Goal: Register for event/course

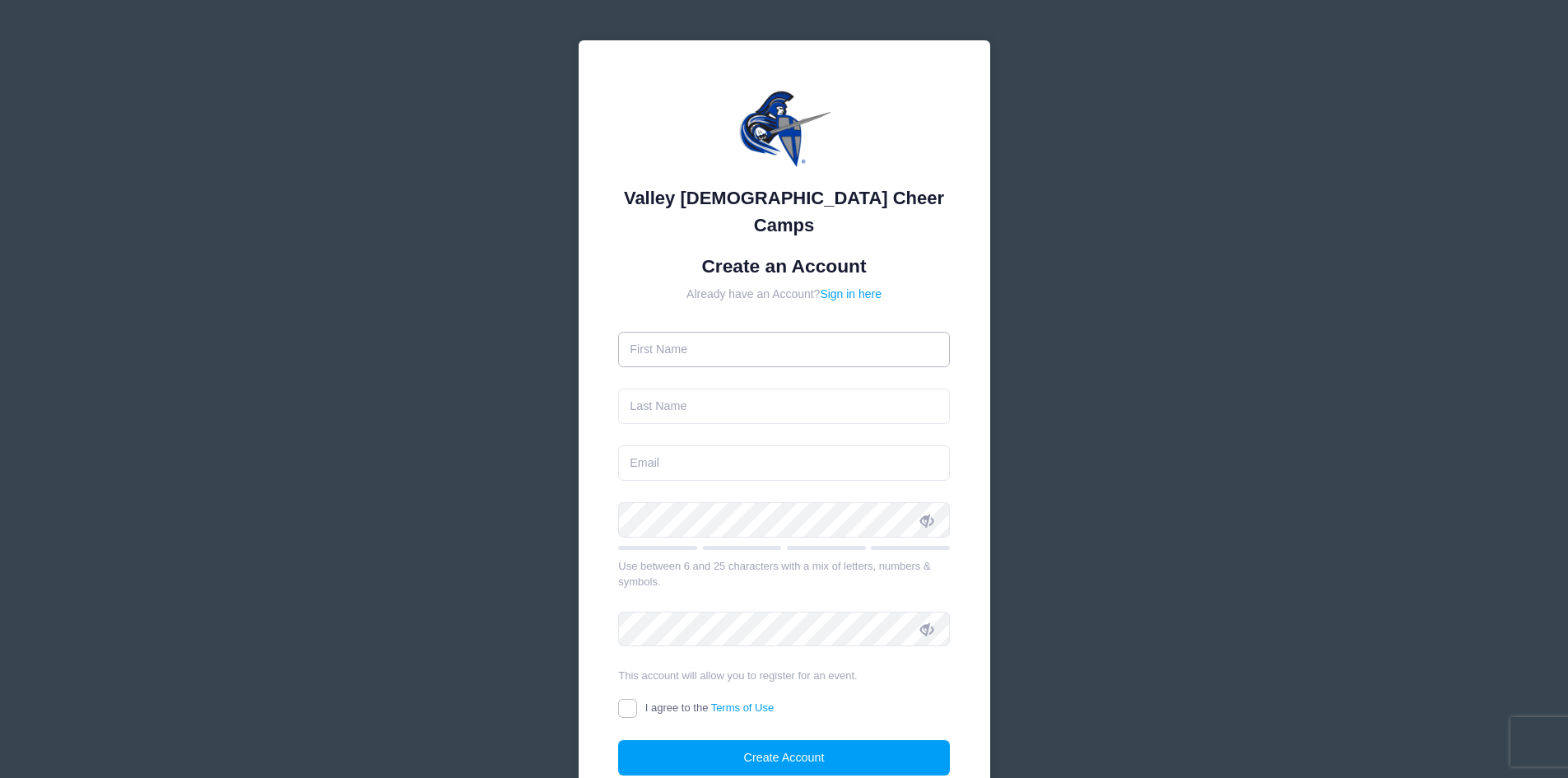
click at [829, 332] on input "text" at bounding box center [784, 349] width 331 height 36
type input "[PERSON_NAME]"
type input "[EMAIL_ADDRESS][DOMAIN_NAME]"
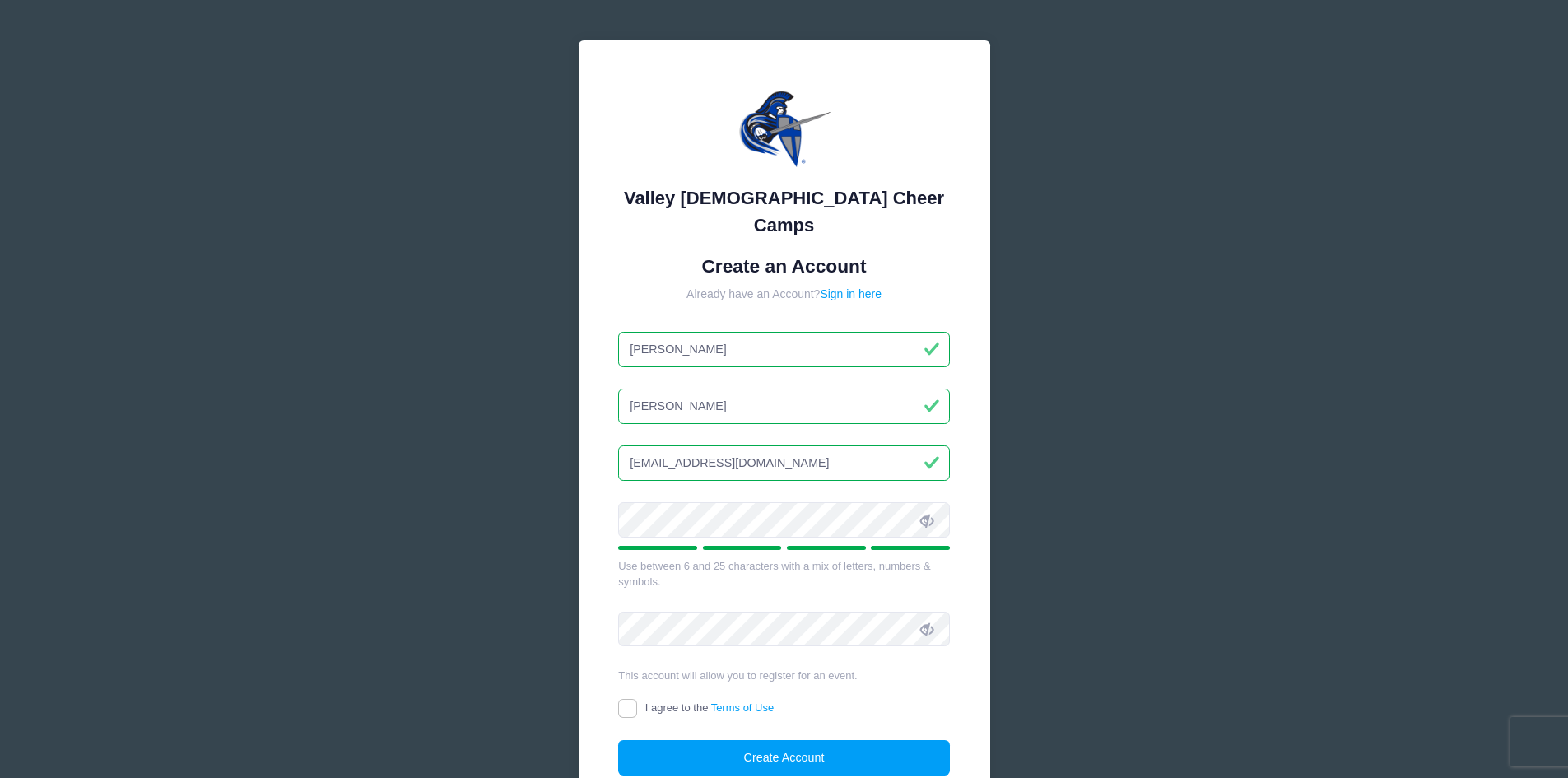
click at [934, 506] on span at bounding box center [926, 520] width 28 height 28
click at [620, 699] on input "I agree to the Terms of Use" at bounding box center [627, 708] width 19 height 19
checkbox input "true"
click at [670, 741] on button "Create Account" at bounding box center [784, 758] width 331 height 36
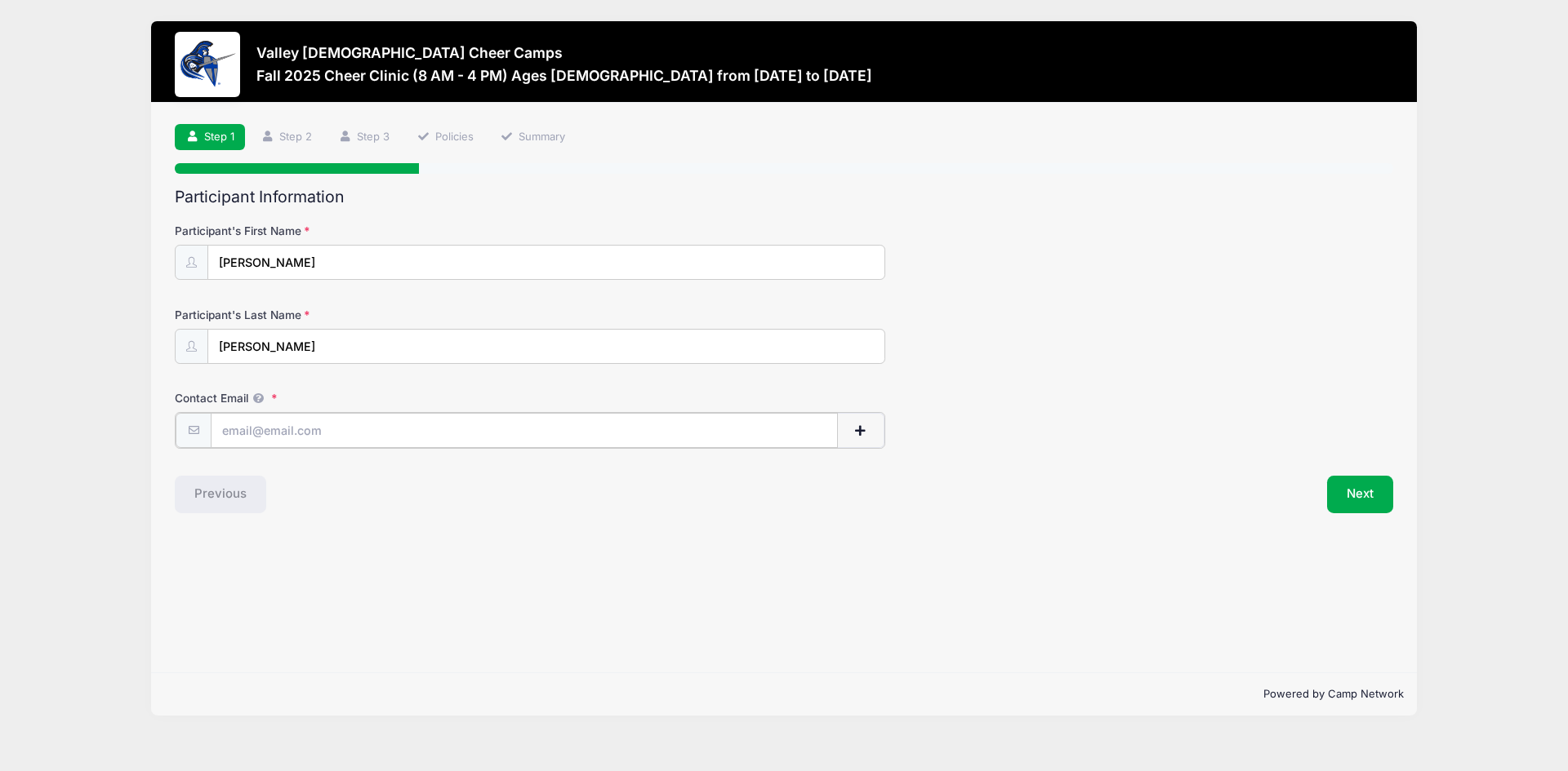
click at [300, 436] on input "Contact Email" at bounding box center [524, 431] width 627 height 35
type input "[EMAIL_ADDRESS][DOMAIN_NAME]"
click at [1373, 498] on button "Next" at bounding box center [1360, 493] width 66 height 38
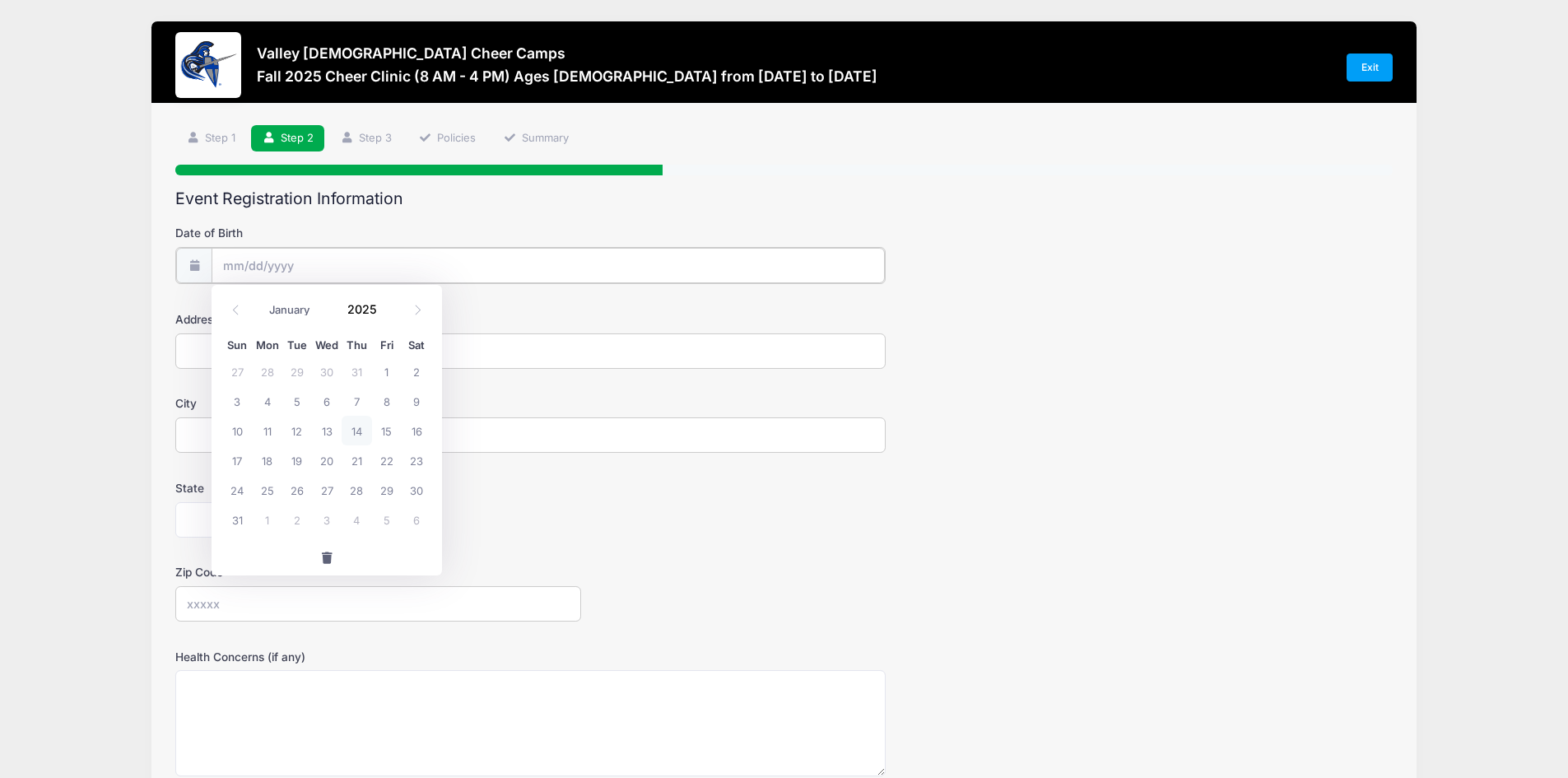
click at [347, 271] on input "Date of Birth" at bounding box center [548, 266] width 673 height 36
click at [607, 292] on form "Date of Birth Address City State Alabama Alaska American Samoa Arizona Arkansas…" at bounding box center [784, 576] width 1217 height 705
click at [273, 275] on input "Date of Birth" at bounding box center [548, 266] width 673 height 36
click at [366, 304] on input "2025" at bounding box center [365, 309] width 54 height 25
click at [387, 312] on span at bounding box center [387, 315] width 12 height 13
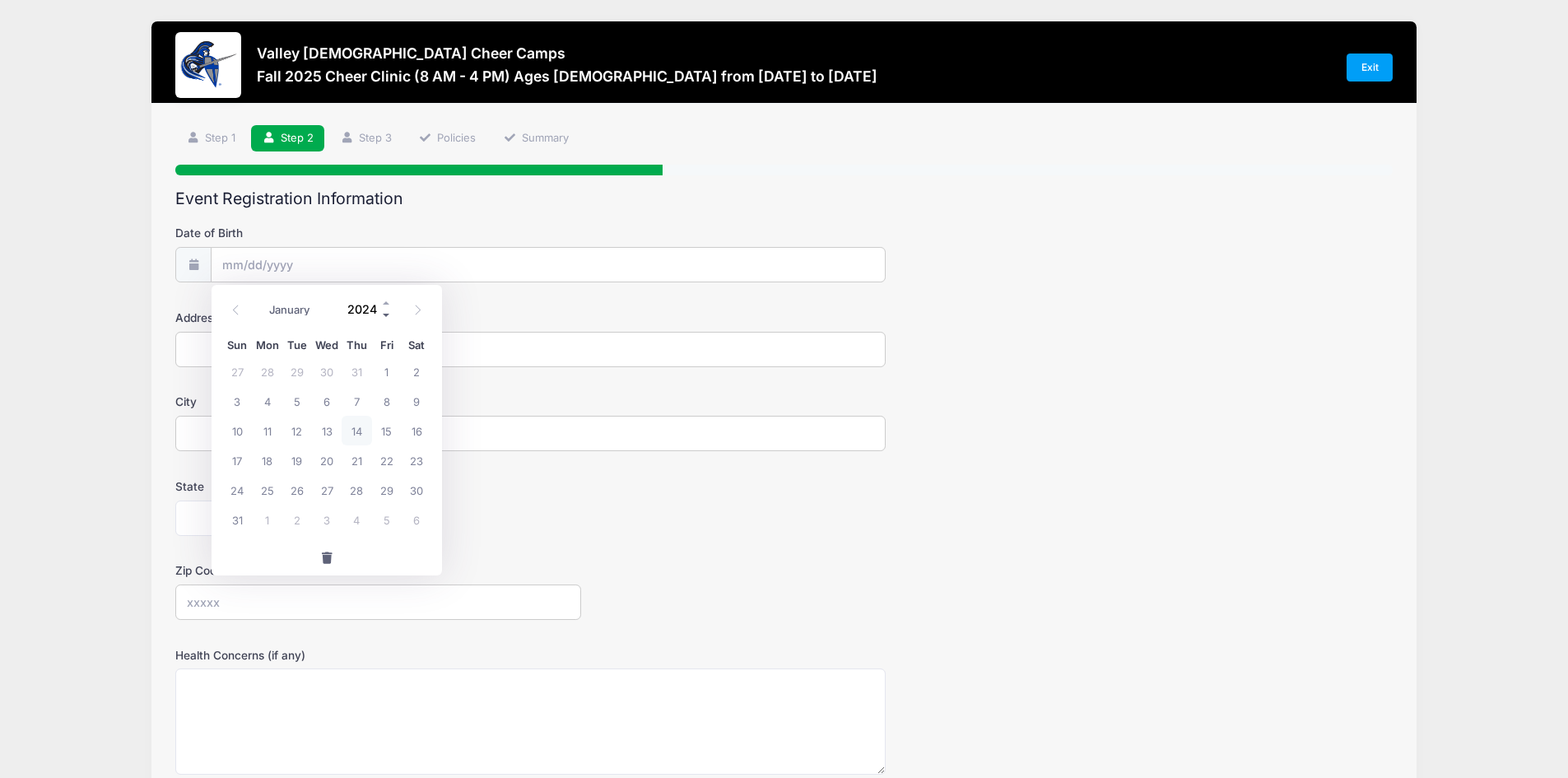
click at [387, 312] on span at bounding box center [387, 315] width 12 height 13
click at [388, 313] on span at bounding box center [387, 315] width 12 height 13
type input "2020"
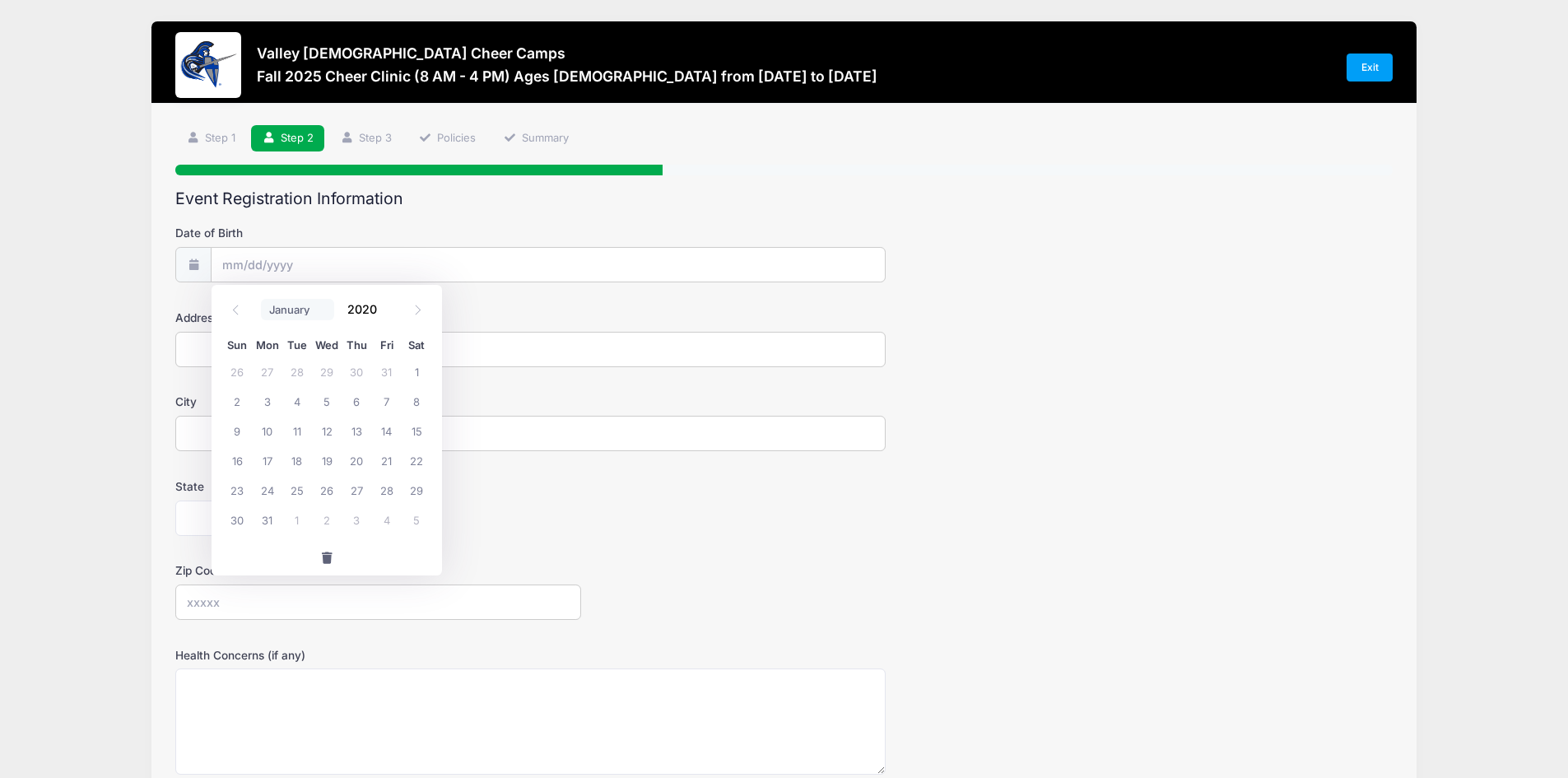
click at [280, 310] on select "January February March April May June July August September October November De…" at bounding box center [297, 309] width 73 height 21
select select "6"
click at [261, 299] on select "January February March April May June July August September October November De…" at bounding box center [297, 309] width 73 height 21
click at [243, 498] on span "26" at bounding box center [237, 490] width 30 height 30
type input "07/26/2020"
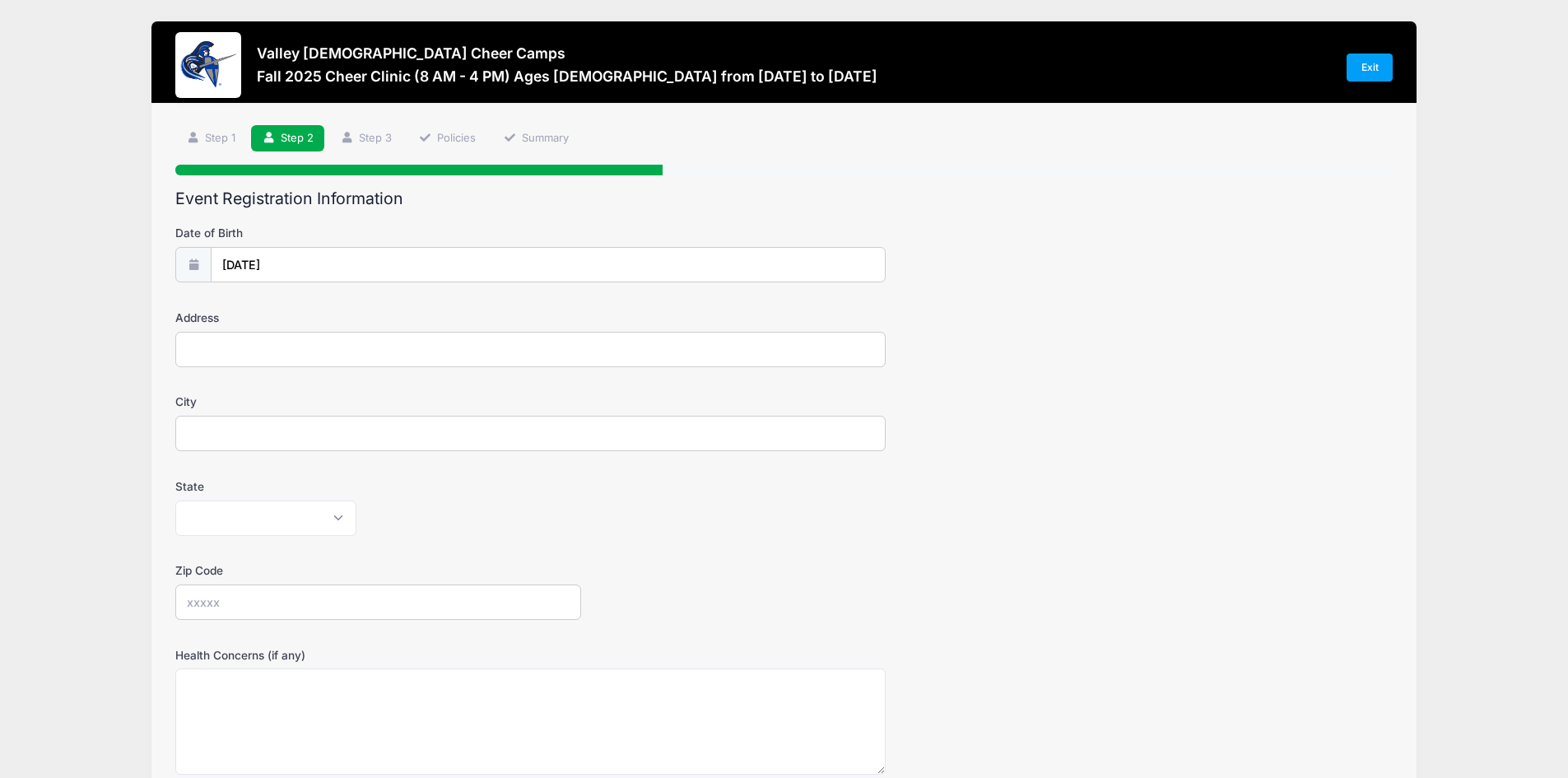
click at [282, 358] on input "Address" at bounding box center [530, 349] width 710 height 36
type input "4730 e silverwood dr"
type input "Phoenix"
select select "AZ"
type input "85048"
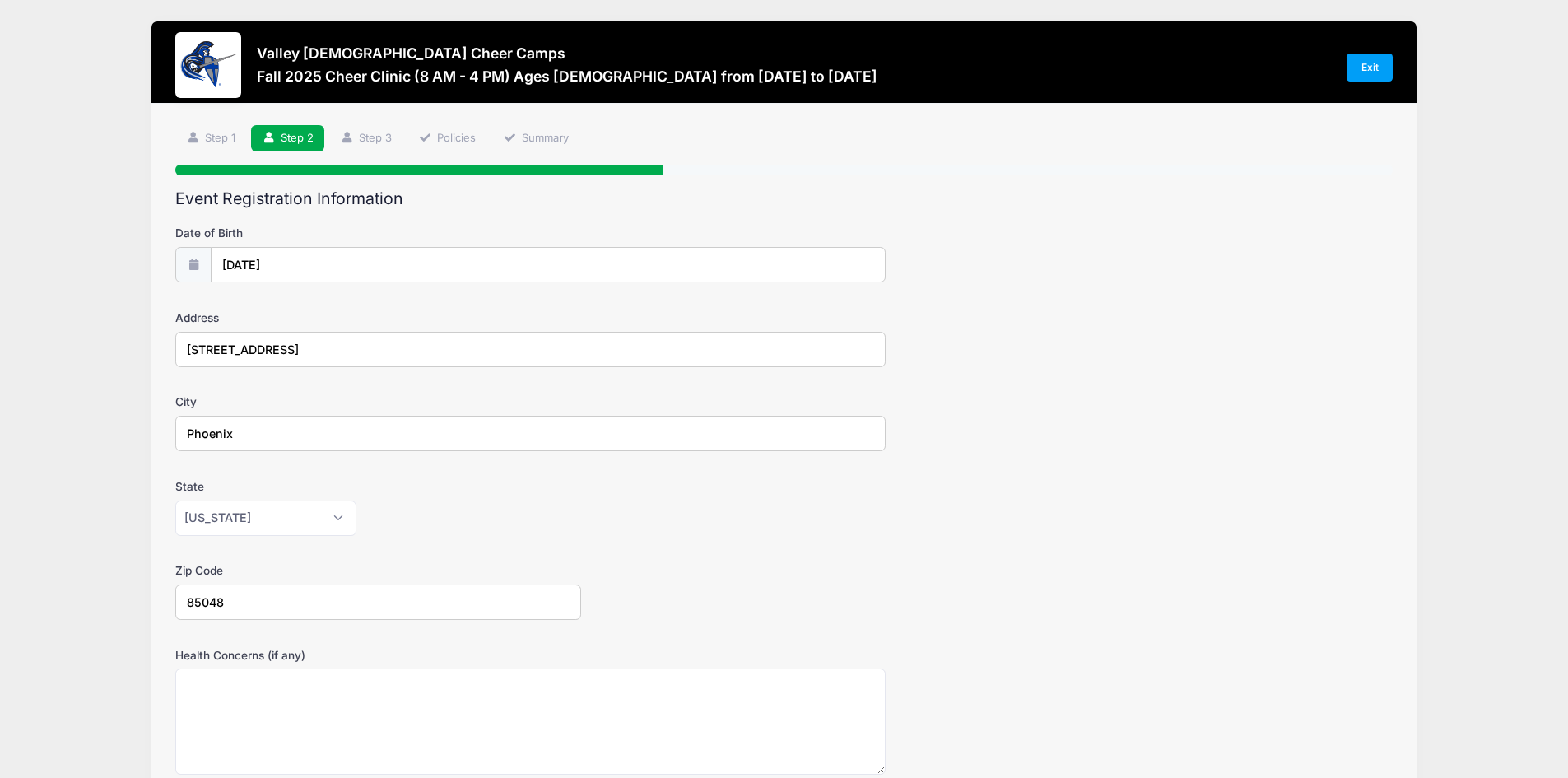
click at [474, 518] on div "Alabama Alaska American Samoa Arizona Arkansas Armed Forces Africa Armed Forces…" at bounding box center [530, 519] width 710 height 36
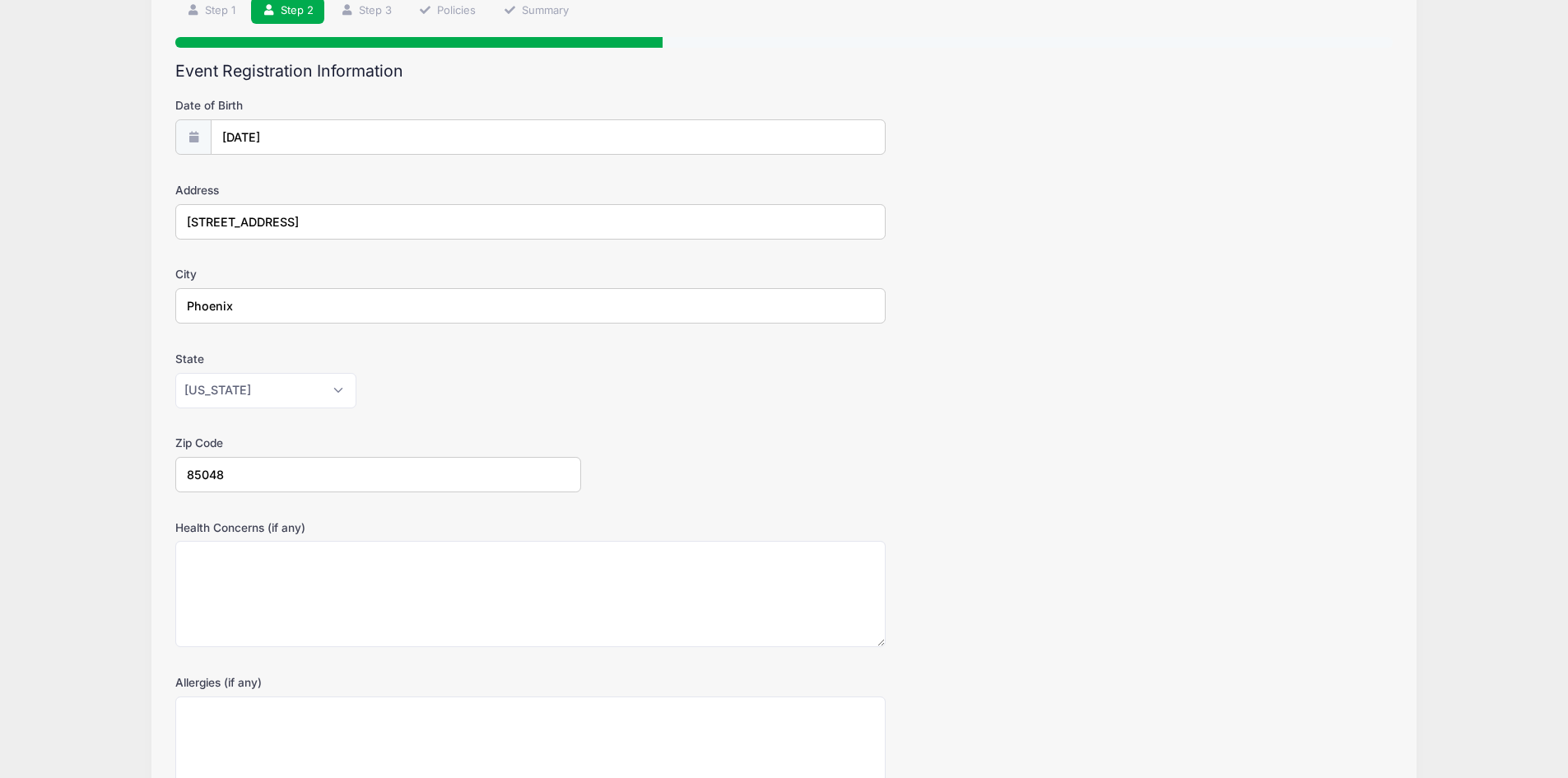
scroll to position [303, 0]
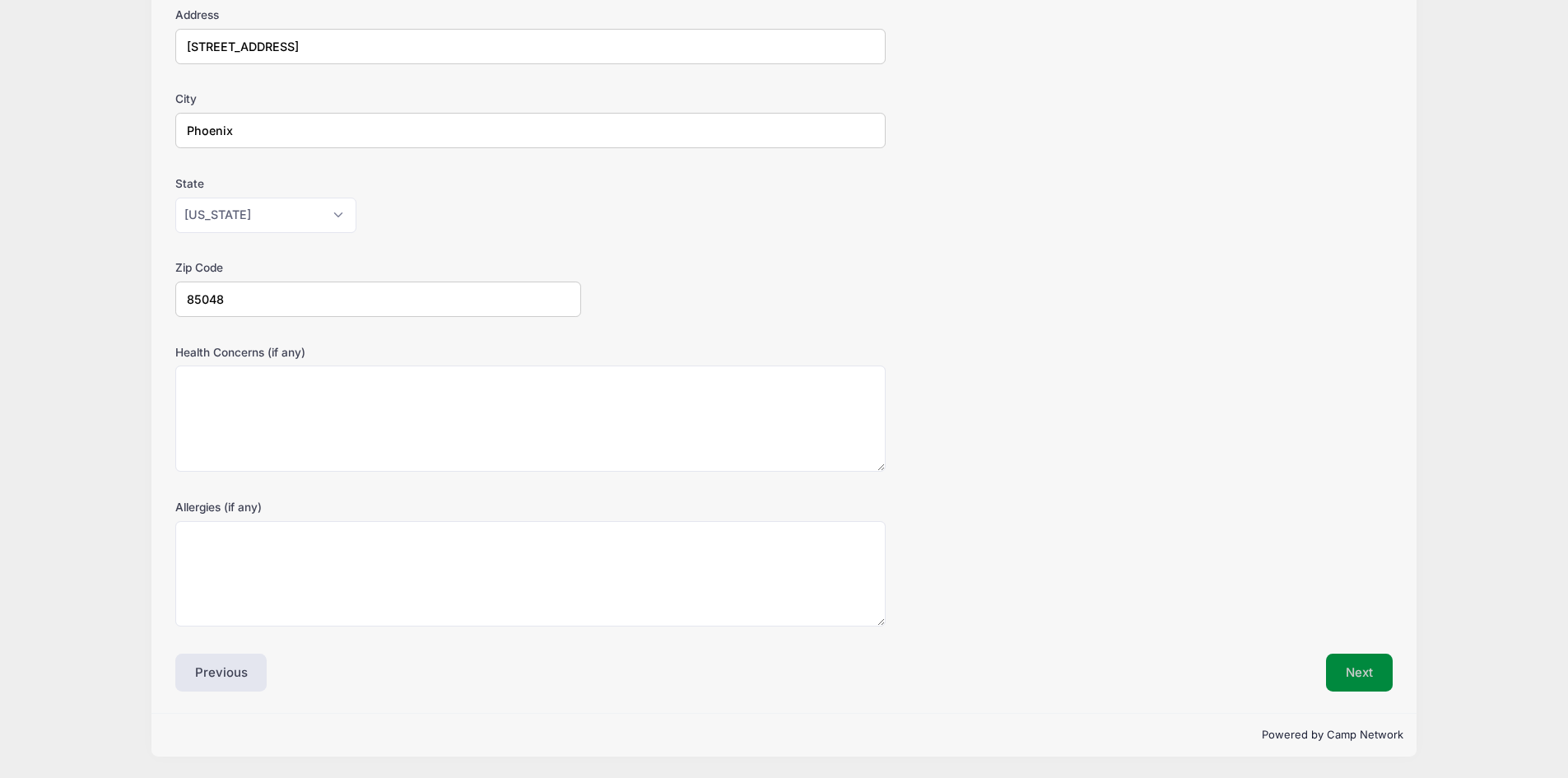
click at [1350, 677] on button "Next" at bounding box center [1359, 673] width 66 height 38
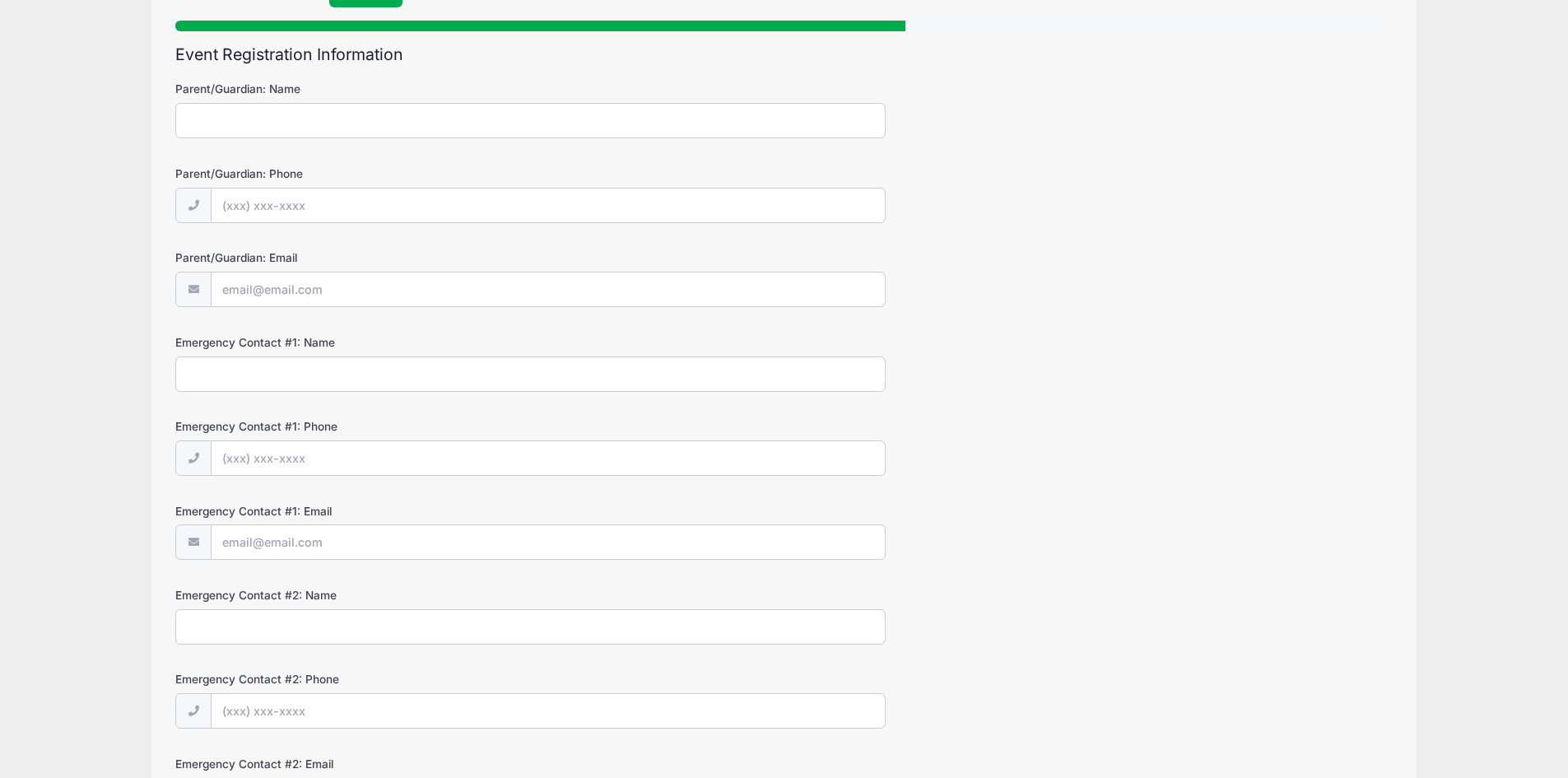
scroll to position [0, 0]
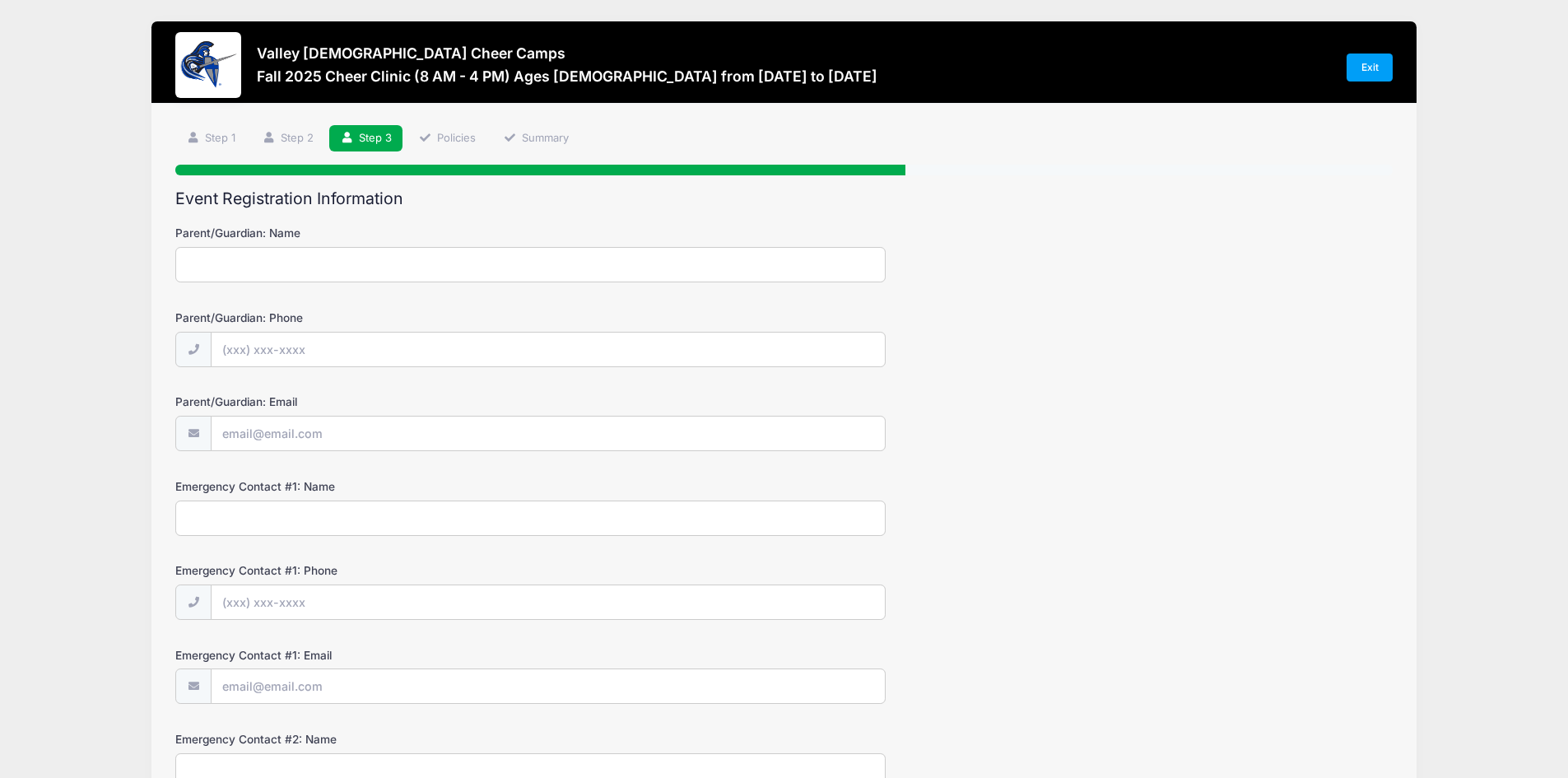
click at [374, 270] on input "Parent/Guardian: Name" at bounding box center [530, 265] width 710 height 36
type input "Kyle James"
type input "(480) 309-9282"
type input "[EMAIL_ADDRESS][DOMAIN_NAME]"
click at [325, 522] on input "Emergency Contact #1: Name" at bounding box center [530, 519] width 710 height 36
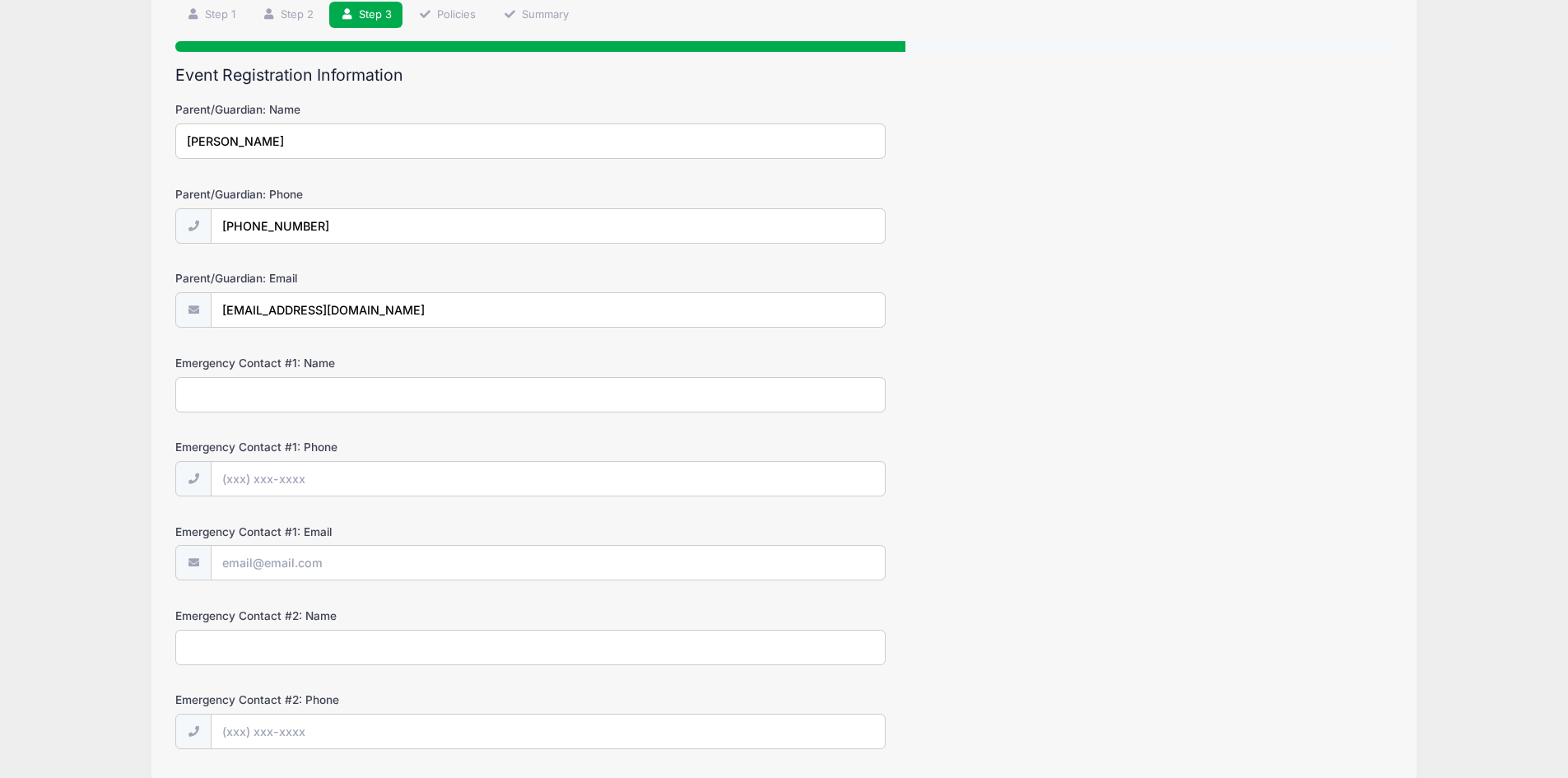
scroll to position [82, 0]
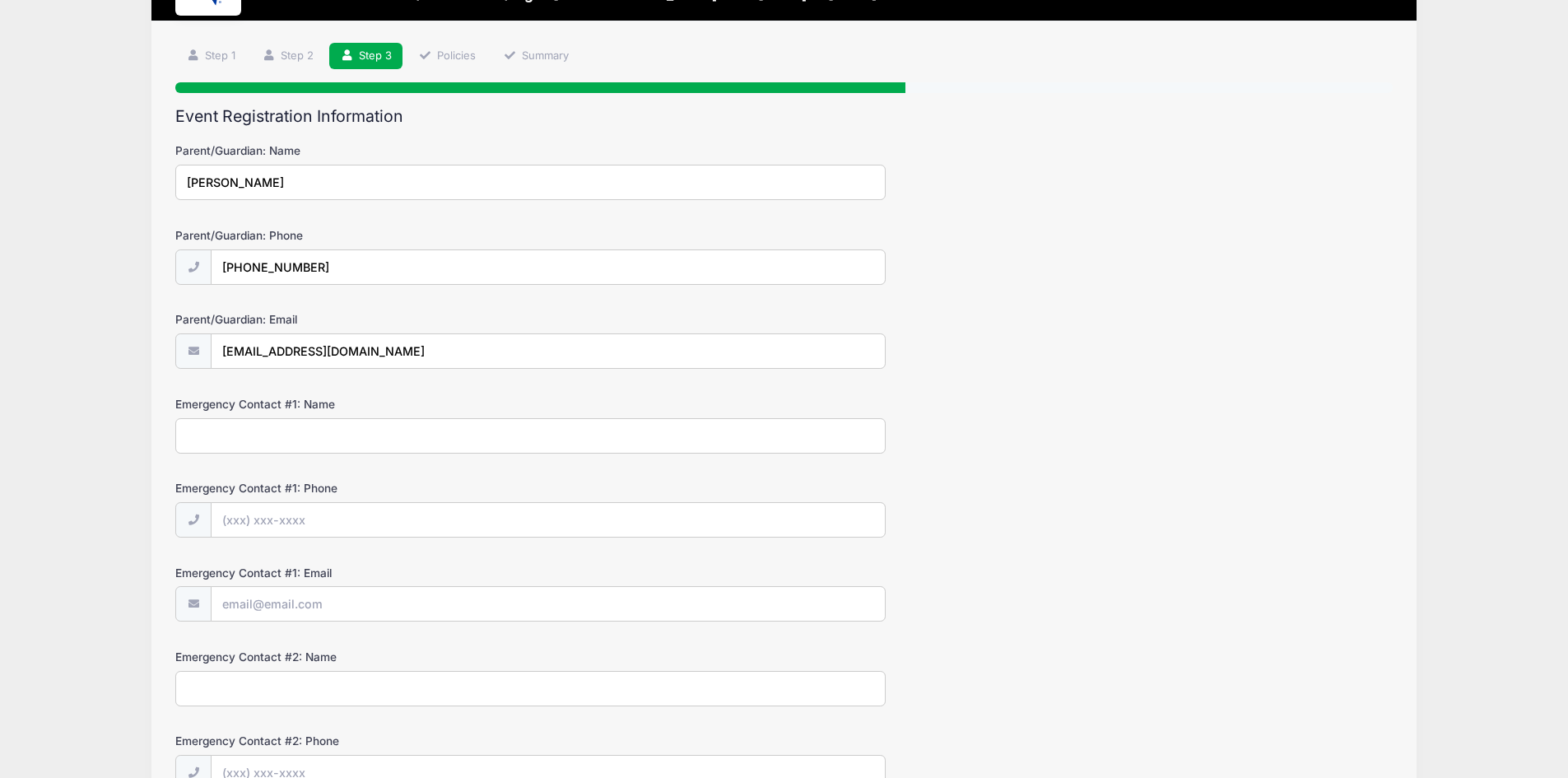
click at [292, 178] on input "Kyle James" at bounding box center [530, 183] width 710 height 36
click at [292, 178] on input "Kyle James" at bounding box center [530, 183] width 710 height 36
click at [289, 185] on input "Kyle James" at bounding box center [530, 183] width 710 height 36
click at [292, 185] on input "Kyle James" at bounding box center [530, 183] width 710 height 36
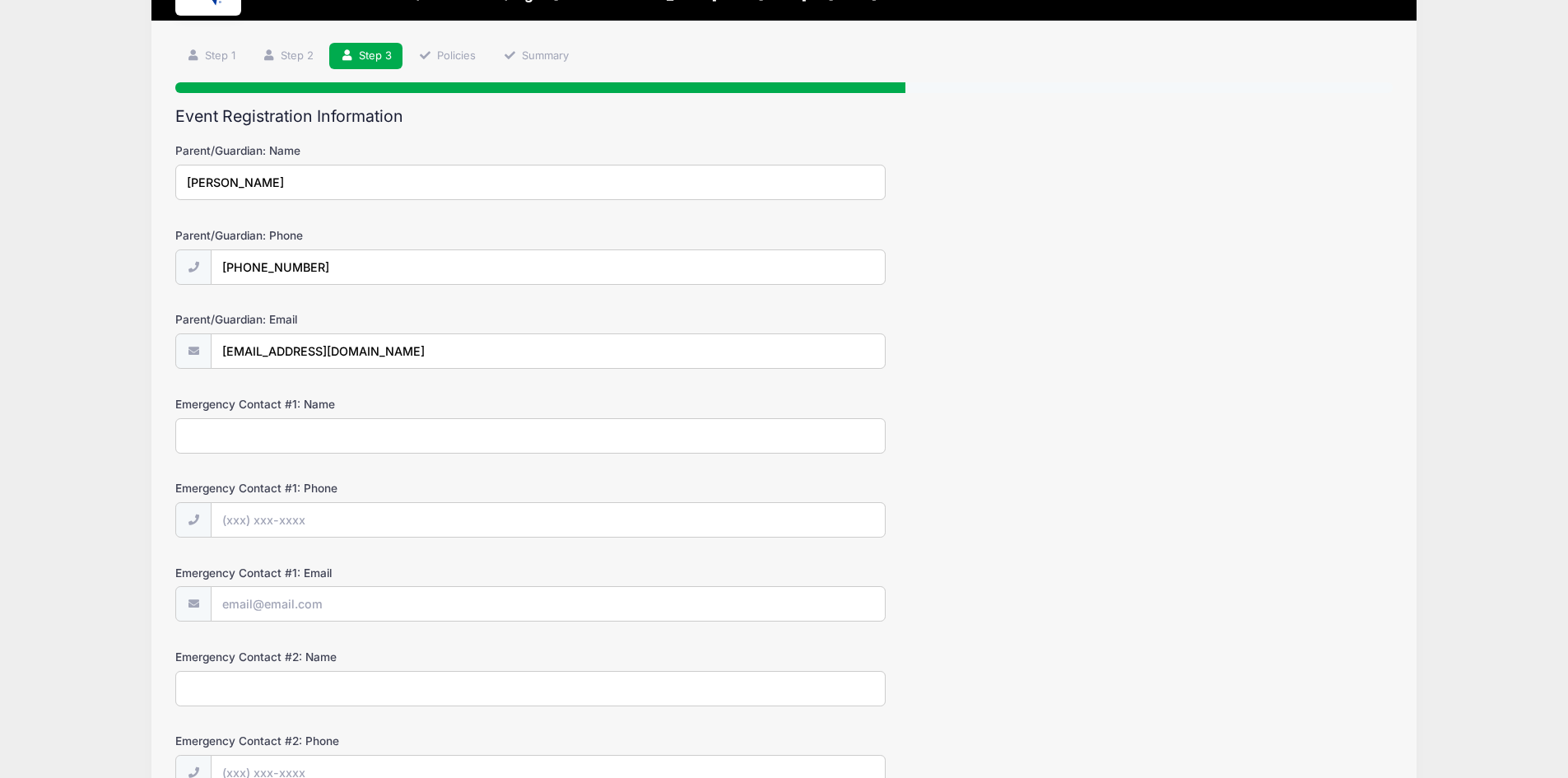
drag, startPoint x: 292, startPoint y: 185, endPoint x: 120, endPoint y: 174, distance: 172.4
click at [122, 175] on div "Valley Christian Cheer Camps Fall 2025 Cheer Clinic (8 AM - 4 PM) Ages 5 - 13 f…" at bounding box center [784, 505] width 1519 height 1176
click at [246, 434] on input "Emergency Contact #1: Name" at bounding box center [530, 436] width 710 height 36
paste input "Kyle James"
type input "Kyle James"
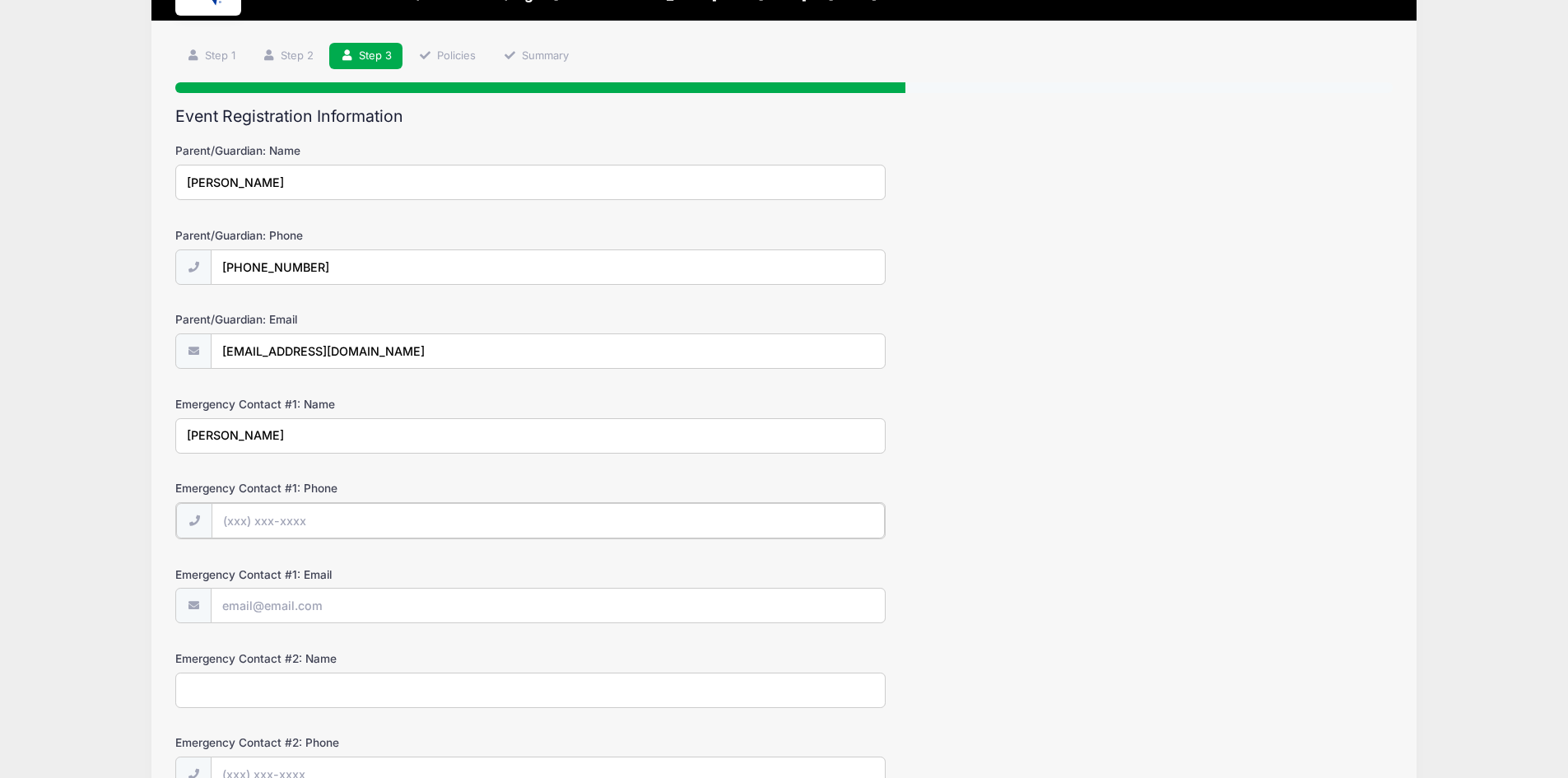
click at [287, 531] on input "Emergency Contact #1: Phone" at bounding box center [548, 521] width 673 height 36
type input "(480) 309-9282"
click at [349, 602] on input "Emergency Contact #1: Email" at bounding box center [548, 605] width 673 height 36
type input "[EMAIL_ADDRESS][DOMAIN_NAME]"
click at [374, 684] on input "Emergency Contact #2: Name" at bounding box center [530, 689] width 710 height 36
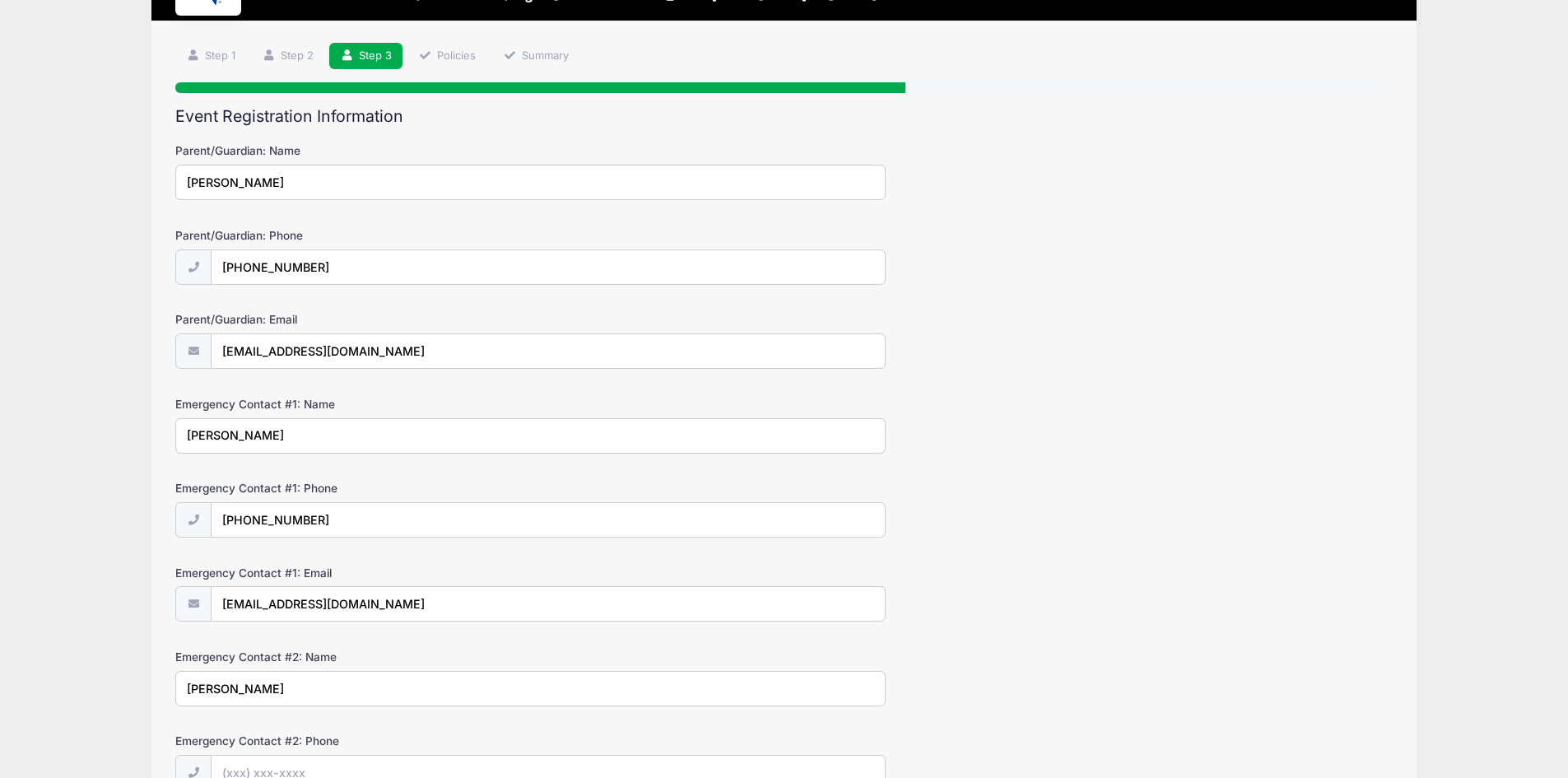
type input "Malia James"
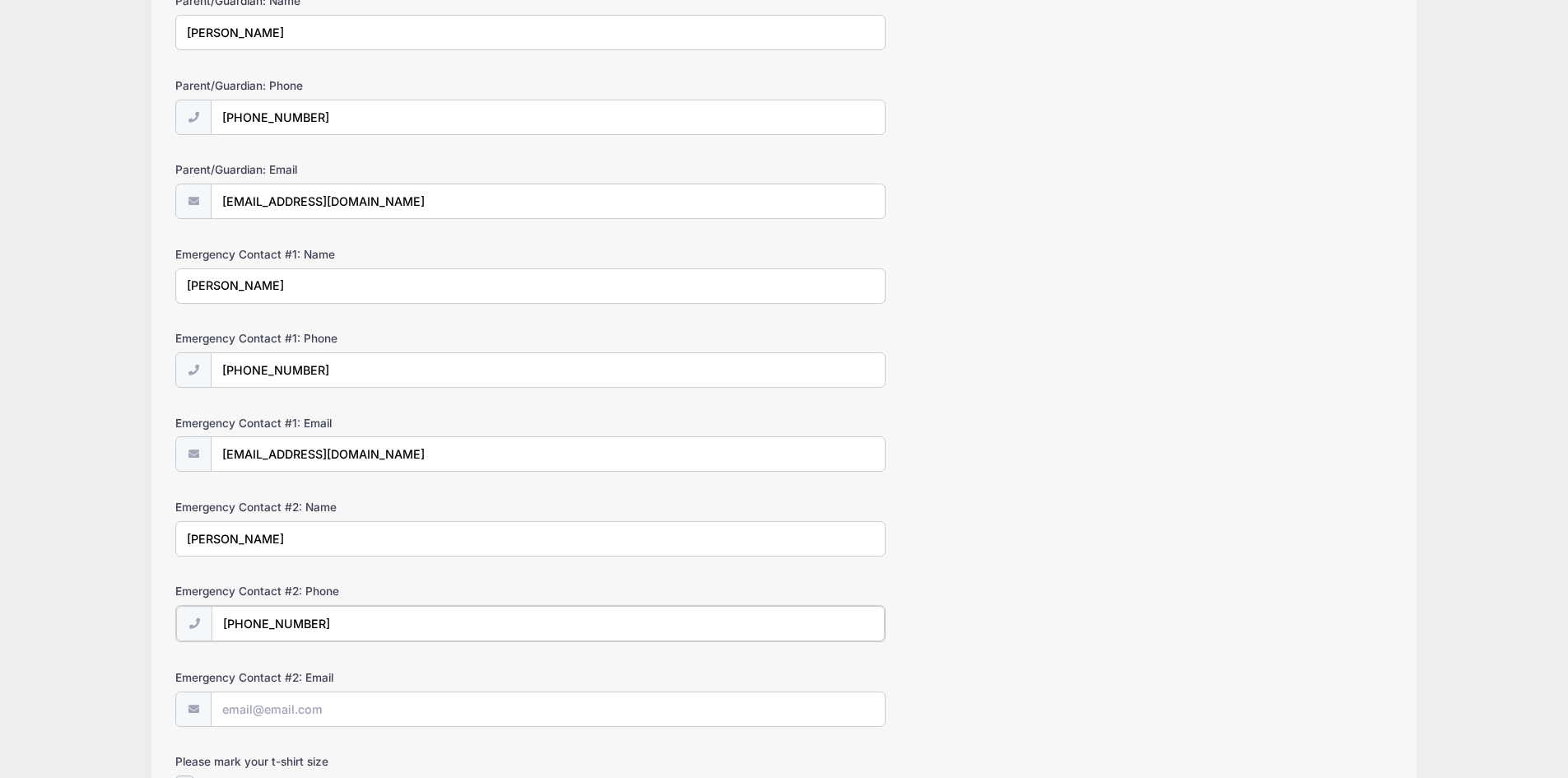
scroll to position [260, 0]
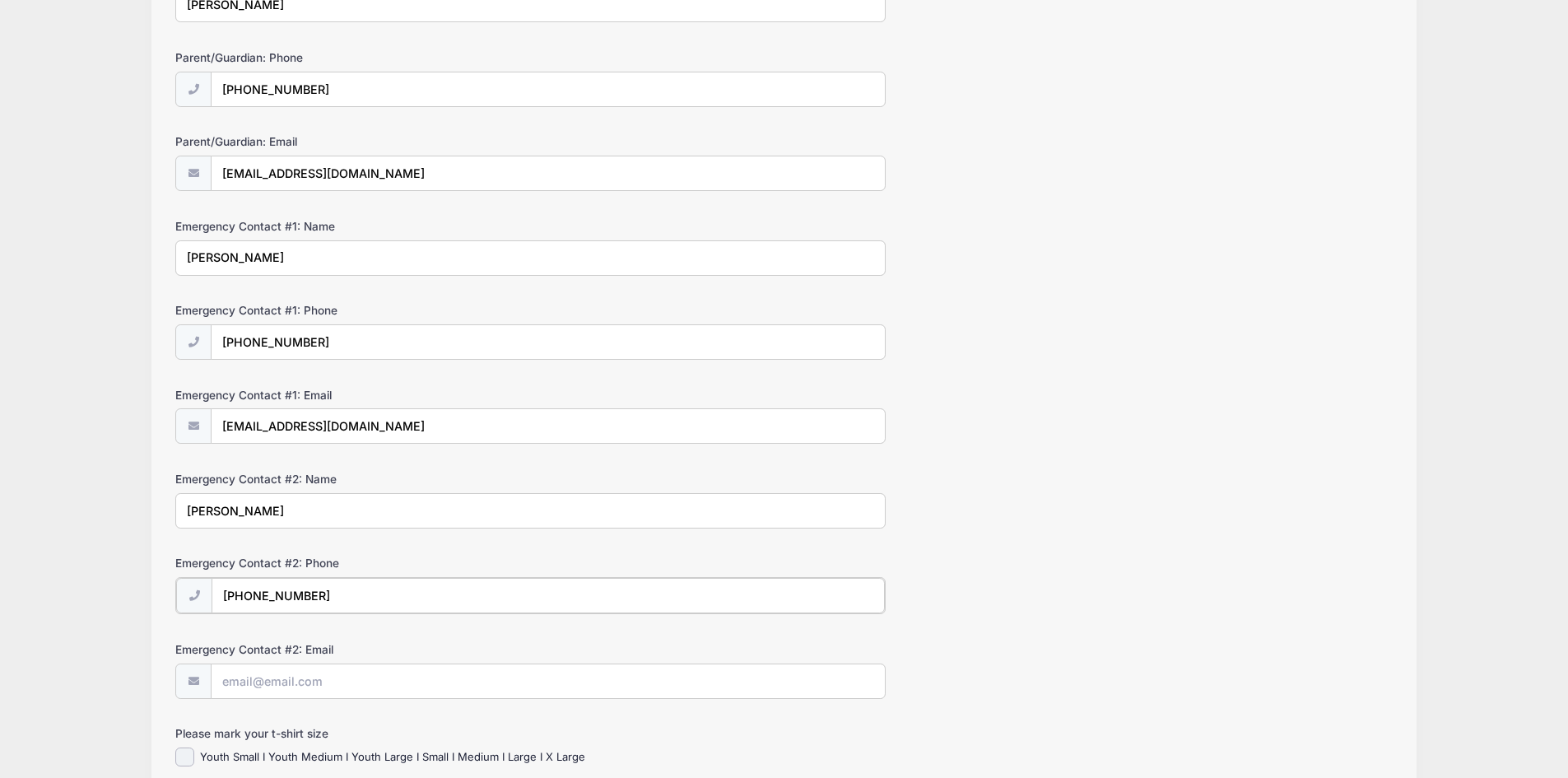
type input "(480) 694-6928"
click at [552, 681] on input "Emergency Contact #2: Email" at bounding box center [548, 681] width 673 height 36
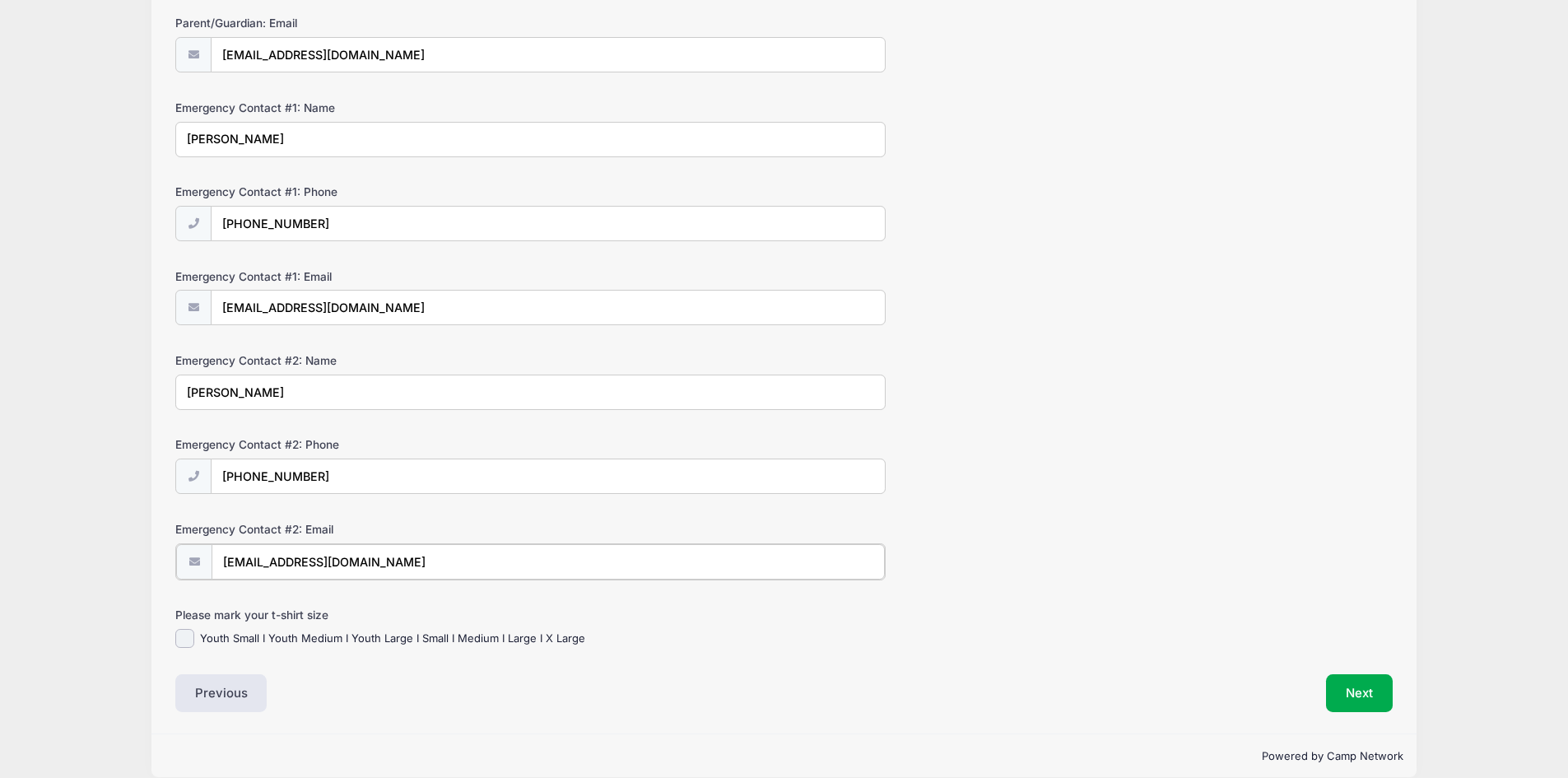
scroll to position [400, 0]
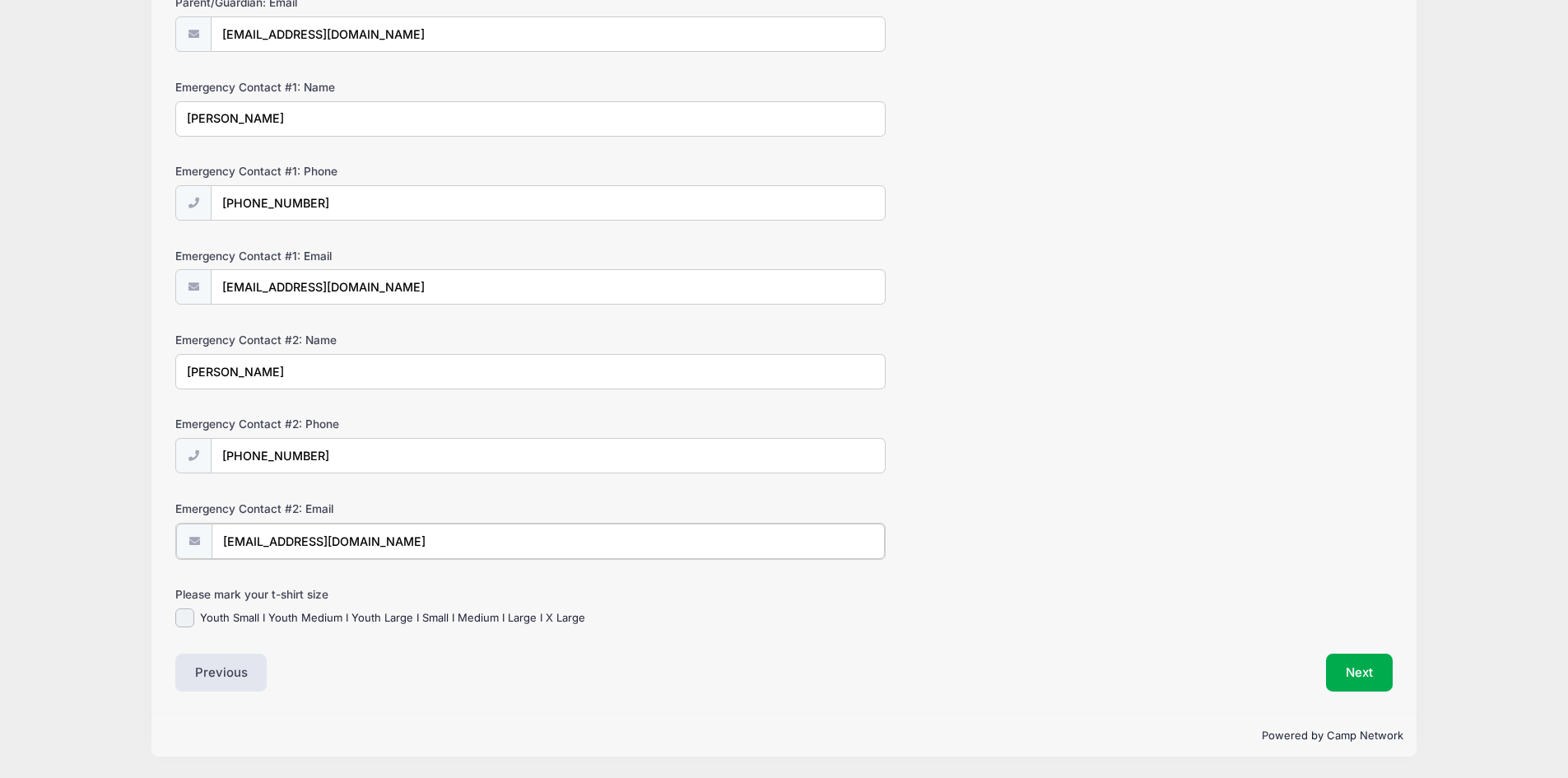
type input "kmjames2014@gmail.com"
click at [222, 622] on label "Youth Small I Youth Medium I Youth Large I Small I Medium I Large I X Large" at bounding box center [392, 618] width 385 height 16
click at [195, 622] on input "Youth Small I Youth Medium I Youth Large I Small I Medium I Large I X Large" at bounding box center [184, 618] width 19 height 19
checkbox input "true"
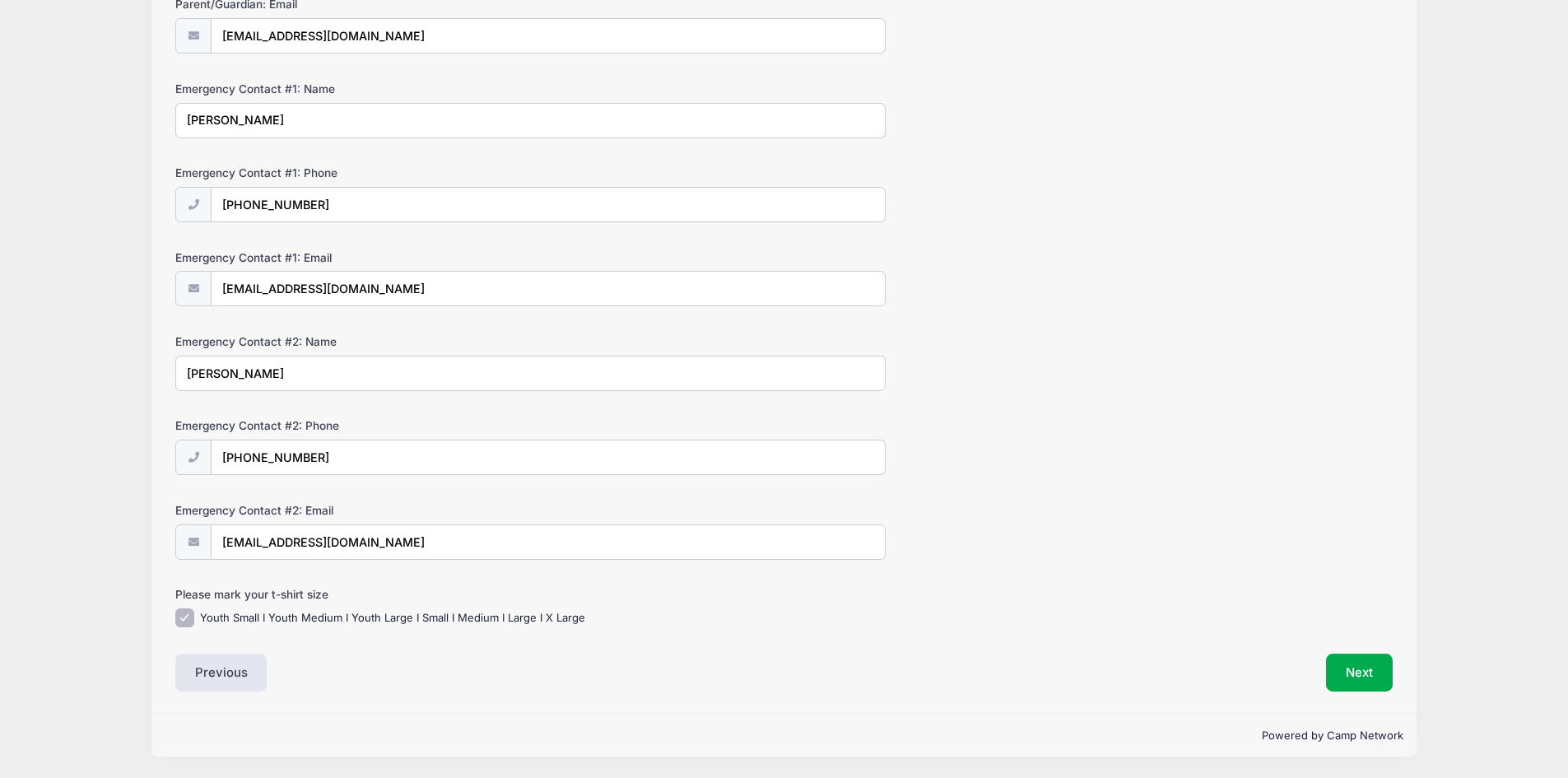
click at [1283, 499] on form "Parent/Guardian: Name Kyle James Parent/Guardian: Phone (480) 309-9282 Parent/G…" at bounding box center [784, 227] width 1217 height 800
click at [1356, 665] on button "Next" at bounding box center [1359, 673] width 66 height 38
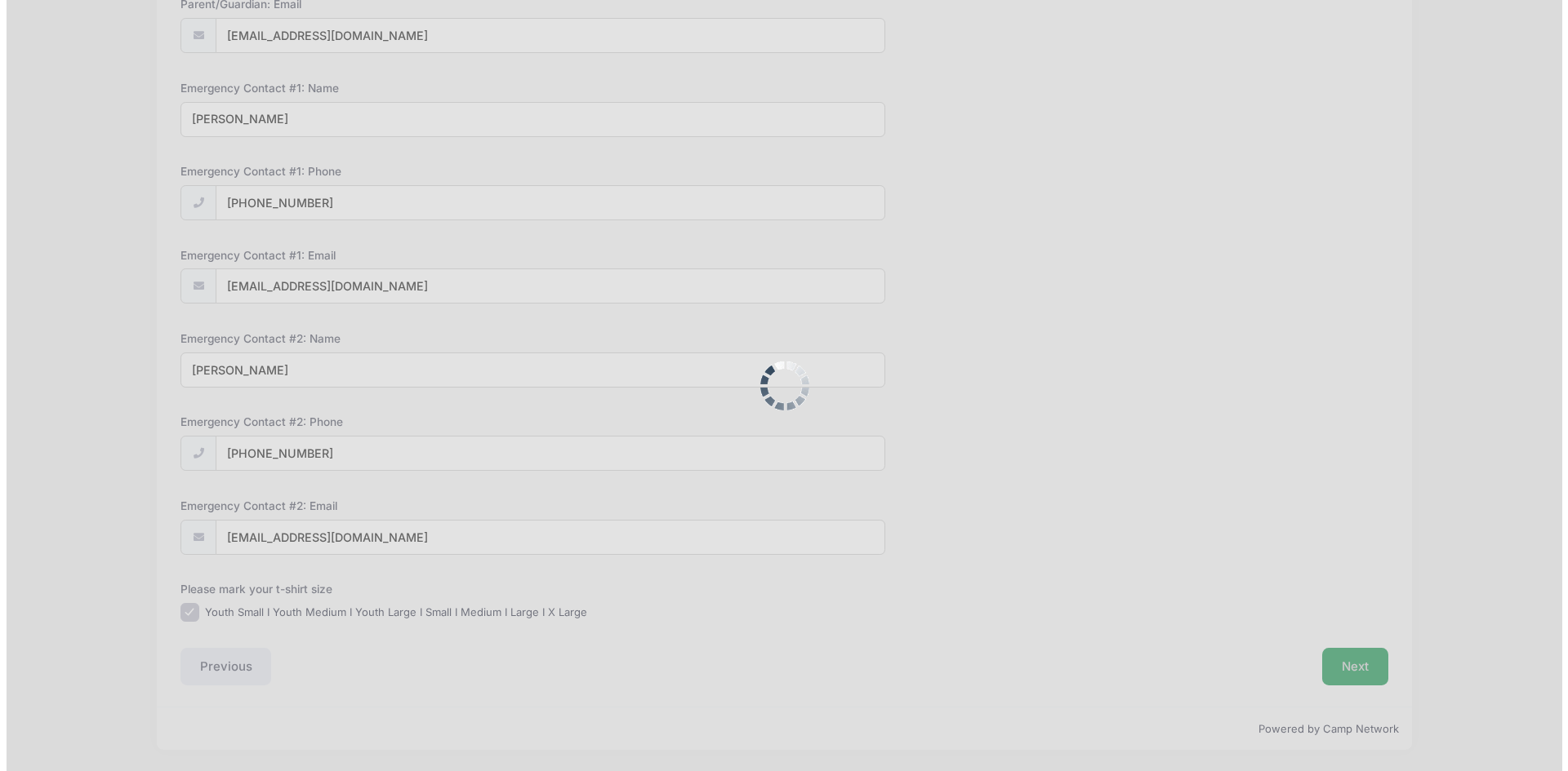
scroll to position [0, 0]
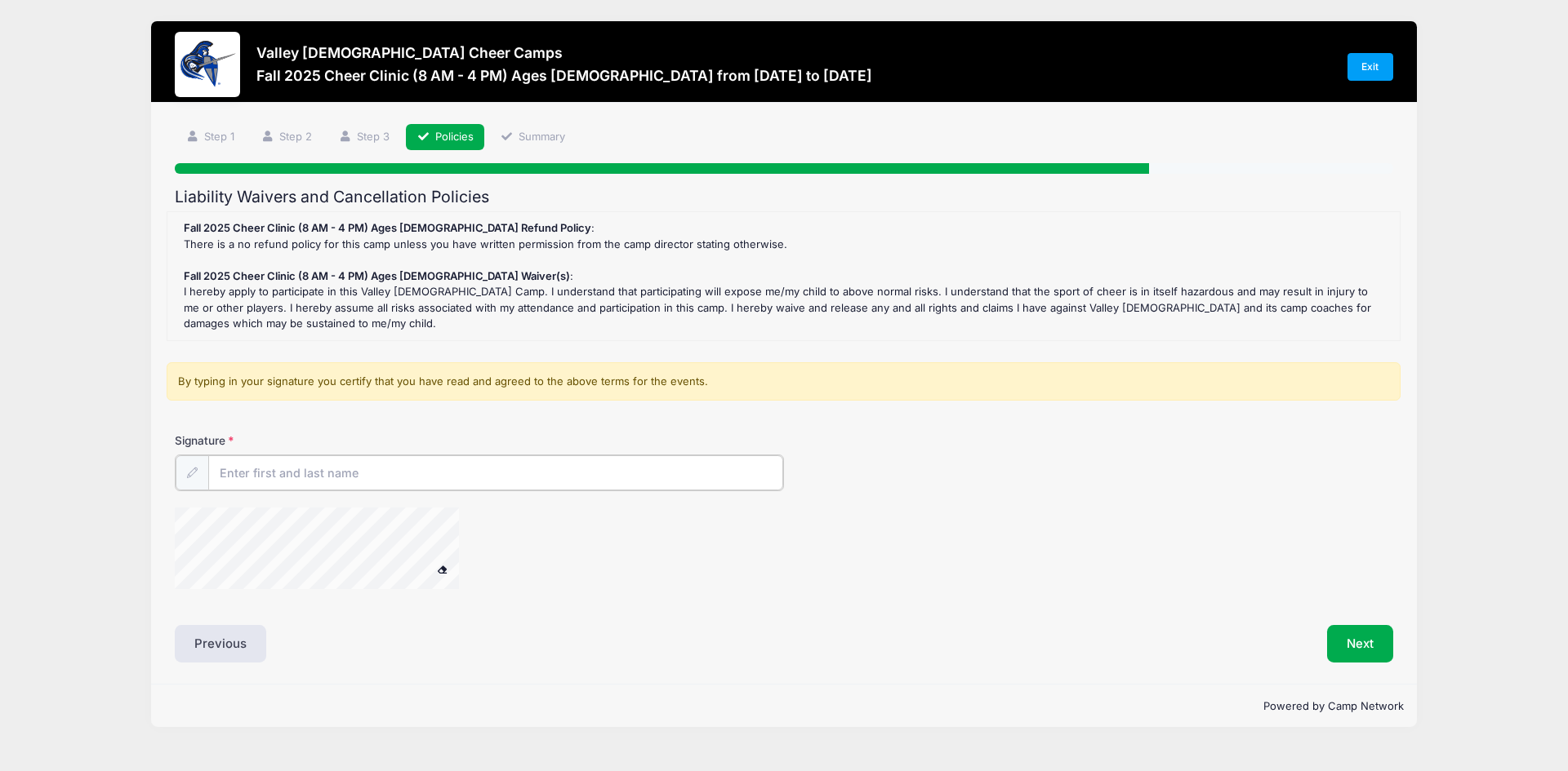
click at [532, 470] on input "Signature" at bounding box center [496, 473] width 575 height 35
type input "Kyle James"
click at [1359, 649] on button "Next" at bounding box center [1360, 642] width 66 height 38
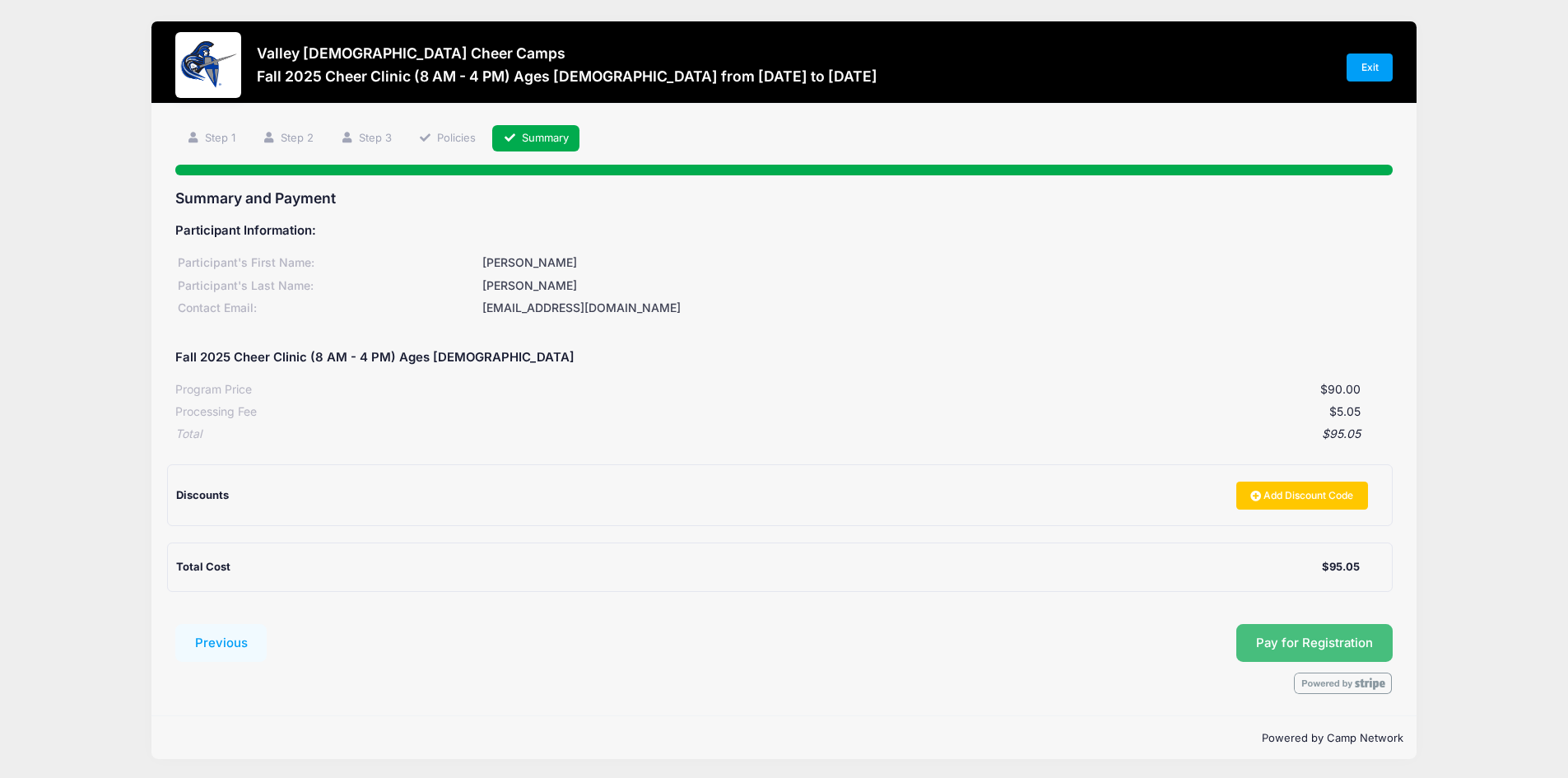
click at [1291, 645] on span "Pay for Registration" at bounding box center [1315, 643] width 117 height 14
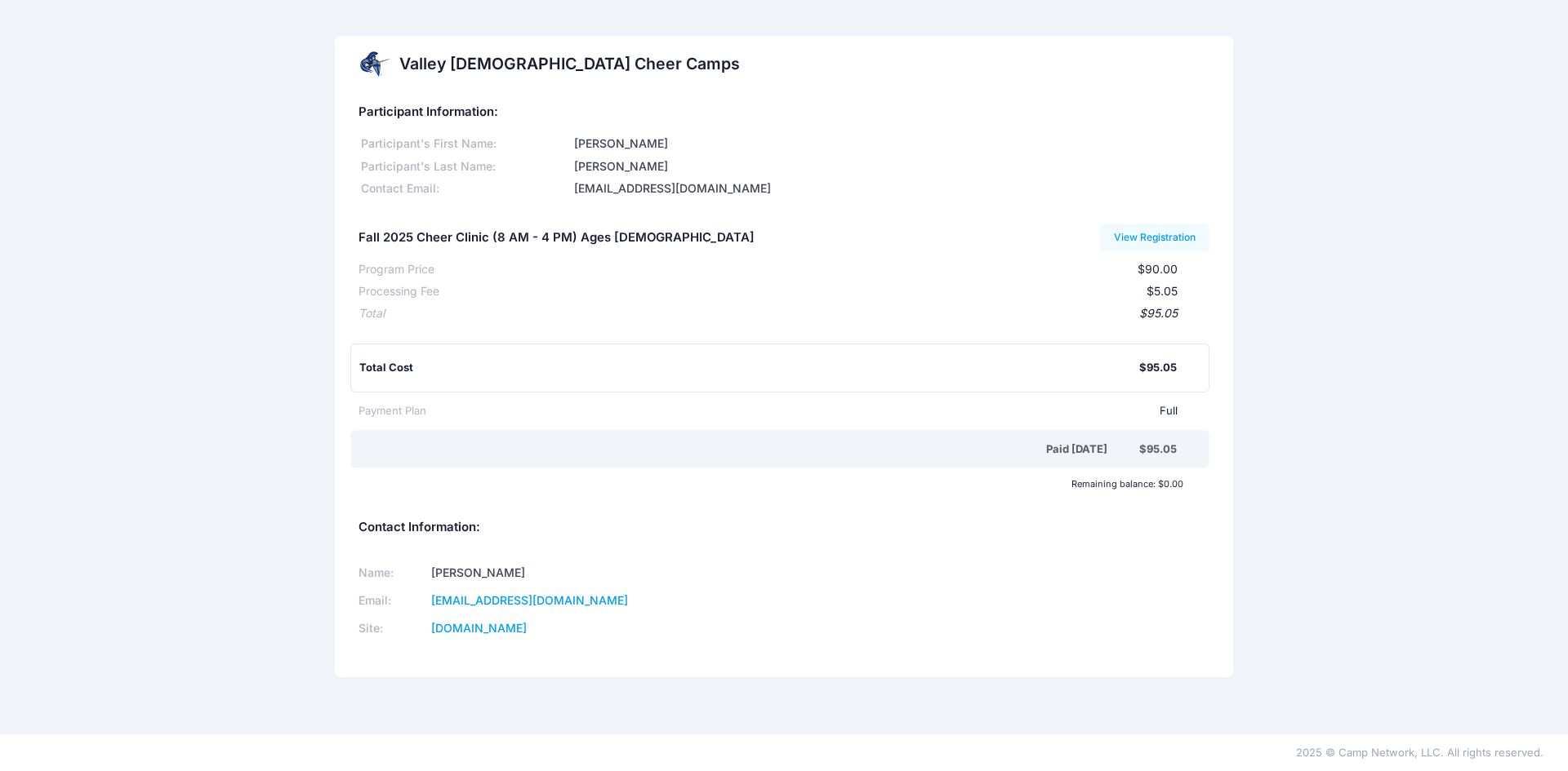
click at [243, 241] on div "Valley [DEMOGRAPHIC_DATA] Cheer Camps Participant Information: Participant's Fi…" at bounding box center [784, 367] width 1568 height 662
click at [217, 302] on div "Valley [DEMOGRAPHIC_DATA] Cheer Camps Participant Information: Participant's Fi…" at bounding box center [784, 367] width 1568 height 662
